Goal: Task Accomplishment & Management: Complete application form

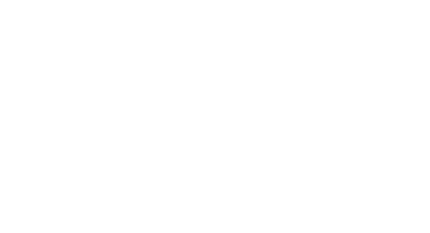
select select "Song"
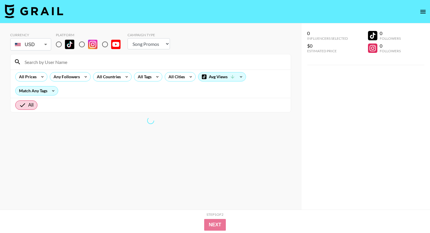
click at [63, 46] on input "radio" at bounding box center [59, 44] width 12 height 12
radio input "true"
click at [92, 70] on div "All Prices Any Followers All Countries All Tags All Cities Avg Views Match Any …" at bounding box center [151, 84] width 280 height 28
click at [87, 66] on input at bounding box center [154, 61] width 266 height 9
click at [81, 66] on input at bounding box center [154, 61] width 266 height 9
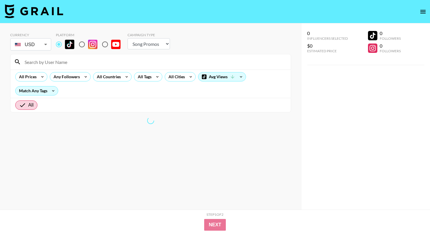
click at [73, 62] on input at bounding box center [154, 61] width 266 height 9
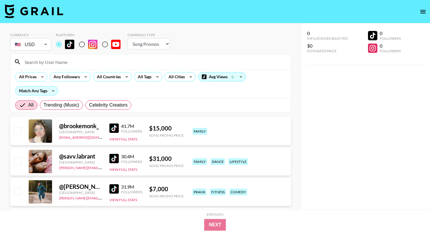
click at [131, 133] on div "Followers" at bounding box center [131, 131] width 21 height 4
click at [96, 62] on input at bounding box center [154, 61] width 266 height 9
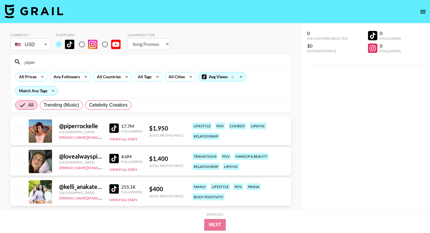
type input "piper"
click at [15, 130] on input "checkbox" at bounding box center [17, 130] width 7 height 7
checkbox input "true"
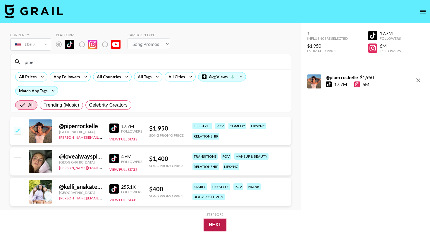
click at [211, 226] on button "Next" at bounding box center [215, 225] width 23 height 12
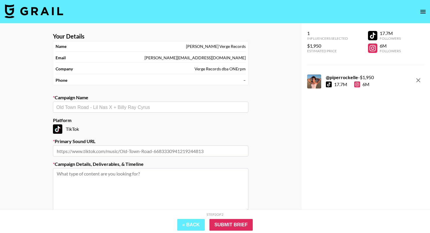
click at [119, 108] on input "text" at bounding box center [150, 107] width 188 height 7
click at [89, 119] on li "Add New Campaign: "Daya - "Drift Away" "" at bounding box center [150, 119] width 195 height 9
type input "Daya - "Drift Away""
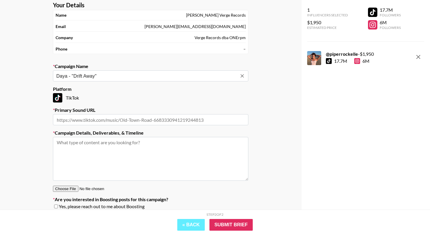
scroll to position [34, 0]
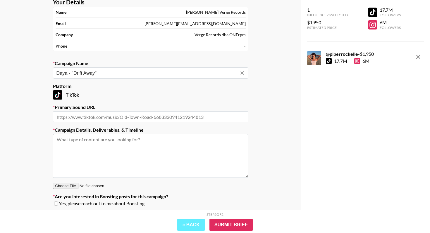
click at [177, 146] on textarea at bounding box center [150, 156] width 195 height 44
click at [81, 118] on input "text" at bounding box center [150, 116] width 195 height 11
paste input "[URL][DOMAIN_NAME]"
type input "[URL][DOMAIN_NAME]"
click at [108, 163] on textarea at bounding box center [150, 156] width 195 height 44
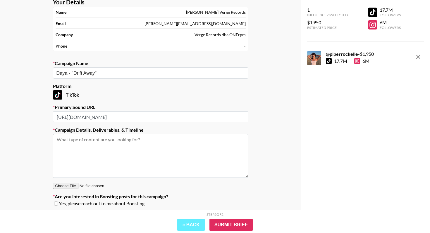
click at [119, 148] on textarea at bounding box center [150, 156] width 195 height 44
click at [150, 169] on textarea "Lipsync along to "Drift Away" by [PERSON_NAME]!" at bounding box center [150, 156] width 195 height 44
click at [157, 139] on textarea "Lipsync along to "Drift Away" by [PERSON_NAME] for at least :15 seconds!" at bounding box center [150, 156] width 195 height 44
click at [189, 140] on textarea "Lipsync along to "Drift Away" by [PERSON_NAME] for at least :15 seconds!" at bounding box center [150, 156] width 195 height 44
type textarea "Lipsync along to "Drift Away" by [PERSON_NAME] for at least :15 seconds!"
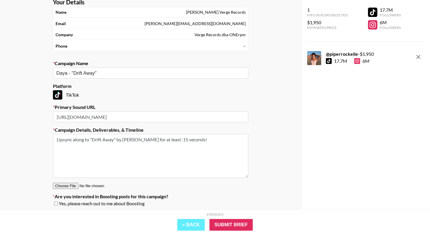
click at [205, 146] on textarea "Lipsync along to "Drift Away" by [PERSON_NAME] for at least :15 seconds!" at bounding box center [150, 156] width 195 height 44
click at [235, 223] on input "Submit Brief" at bounding box center [230, 225] width 43 height 12
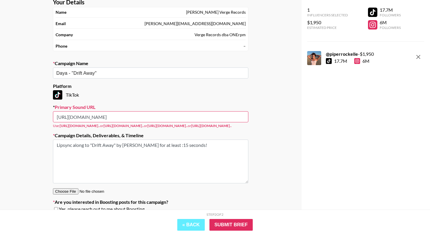
click at [201, 115] on input "[URL][DOMAIN_NAME]" at bounding box center [150, 116] width 195 height 11
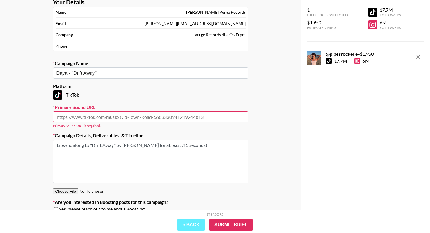
paste input "[URL][DOMAIN_NAME]"
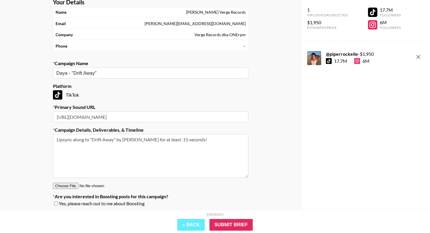
type input "[URL][DOMAIN_NAME]"
click at [281, 160] on div "Your Details Name [PERSON_NAME] Records Email [PERSON_NAME][EMAIL_ADDRESS][DOMA…" at bounding box center [150, 109] width 301 height 241
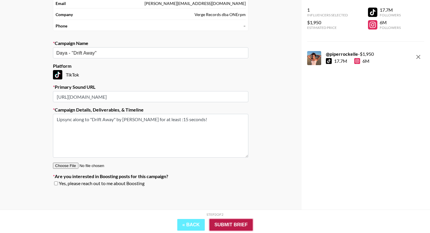
click at [223, 225] on input "Submit Brief" at bounding box center [230, 225] width 43 height 12
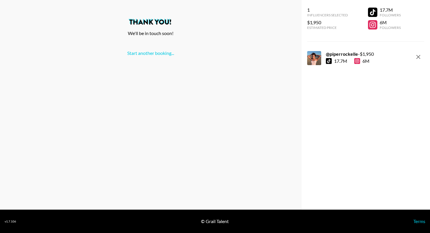
scroll to position [0, 0]
